Goal: Transaction & Acquisition: Purchase product/service

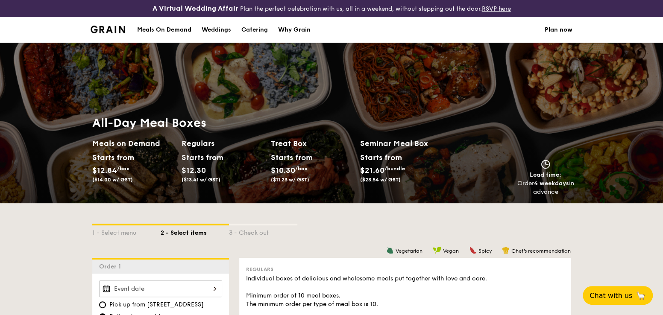
scroll to position [85, 0]
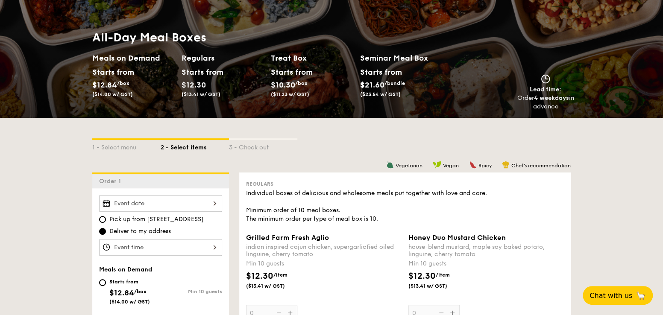
click at [208, 207] on div at bounding box center [160, 203] width 123 height 17
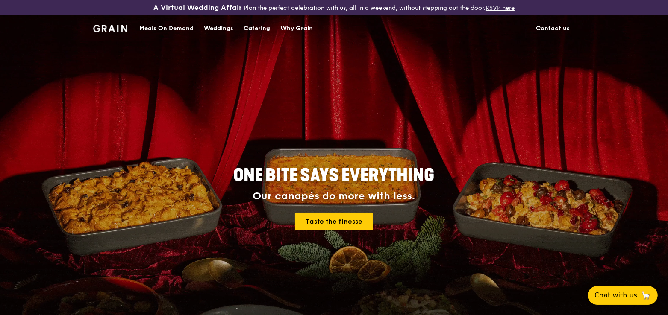
click at [166, 28] on div "Meals On Demand" at bounding box center [166, 29] width 54 height 26
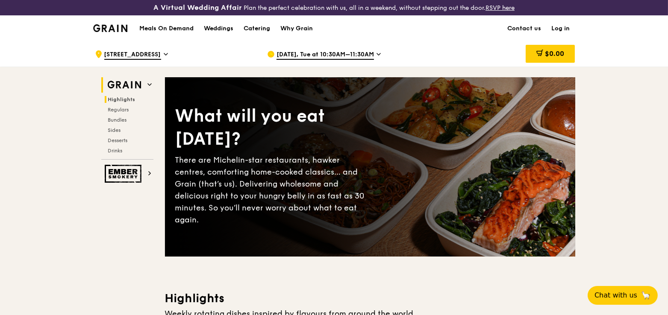
click at [116, 100] on span "Highlights" at bounding box center [121, 100] width 27 height 6
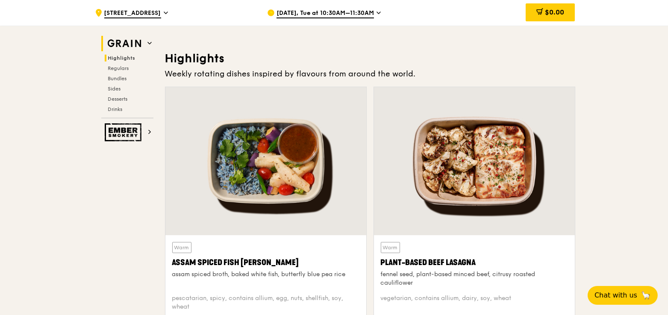
scroll to position [256, 0]
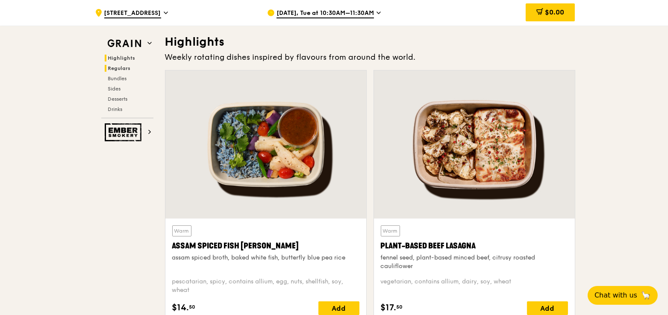
click at [117, 69] on span "Regulars" at bounding box center [119, 68] width 23 height 6
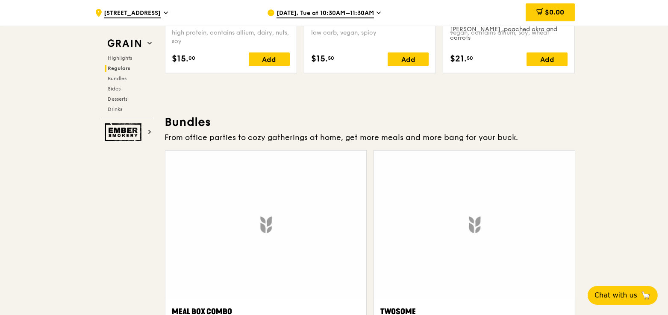
scroll to position [1184, 0]
